Goal: Information Seeking & Learning: Check status

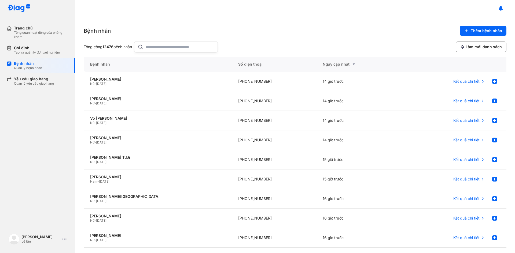
click at [175, 47] on input "text" at bounding box center [180, 47] width 69 height 11
paste input "**********"
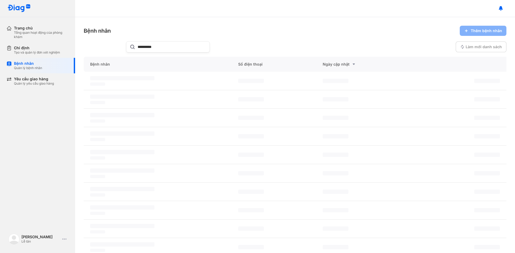
type input "**********"
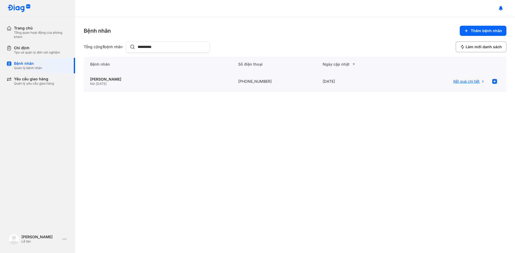
click at [461, 83] on span "Kết quả chi tiết" at bounding box center [466, 81] width 26 height 5
